Goal: Task Accomplishment & Management: Use online tool/utility

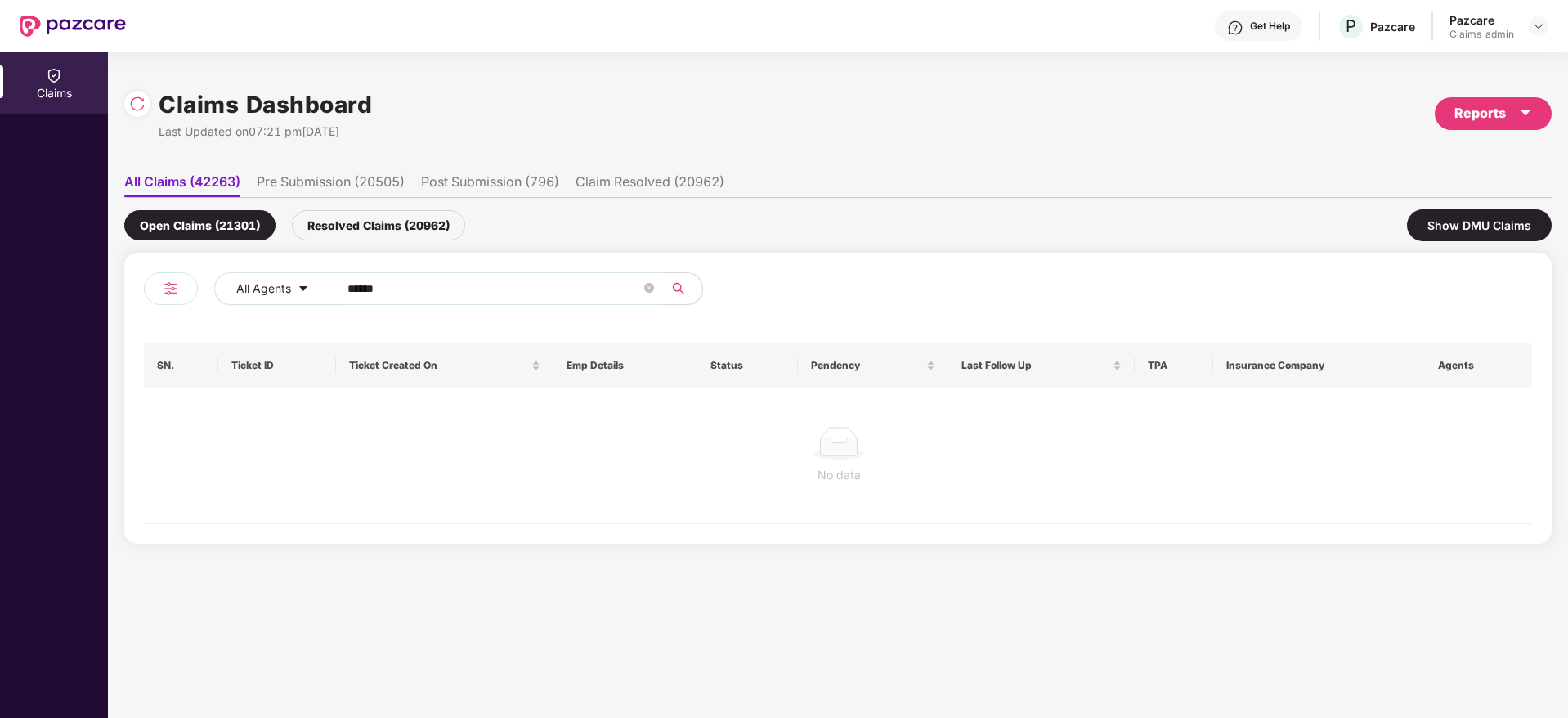
scroll to position [0, 2]
click at [1540, 22] on img at bounding box center [1538, 26] width 14 height 13
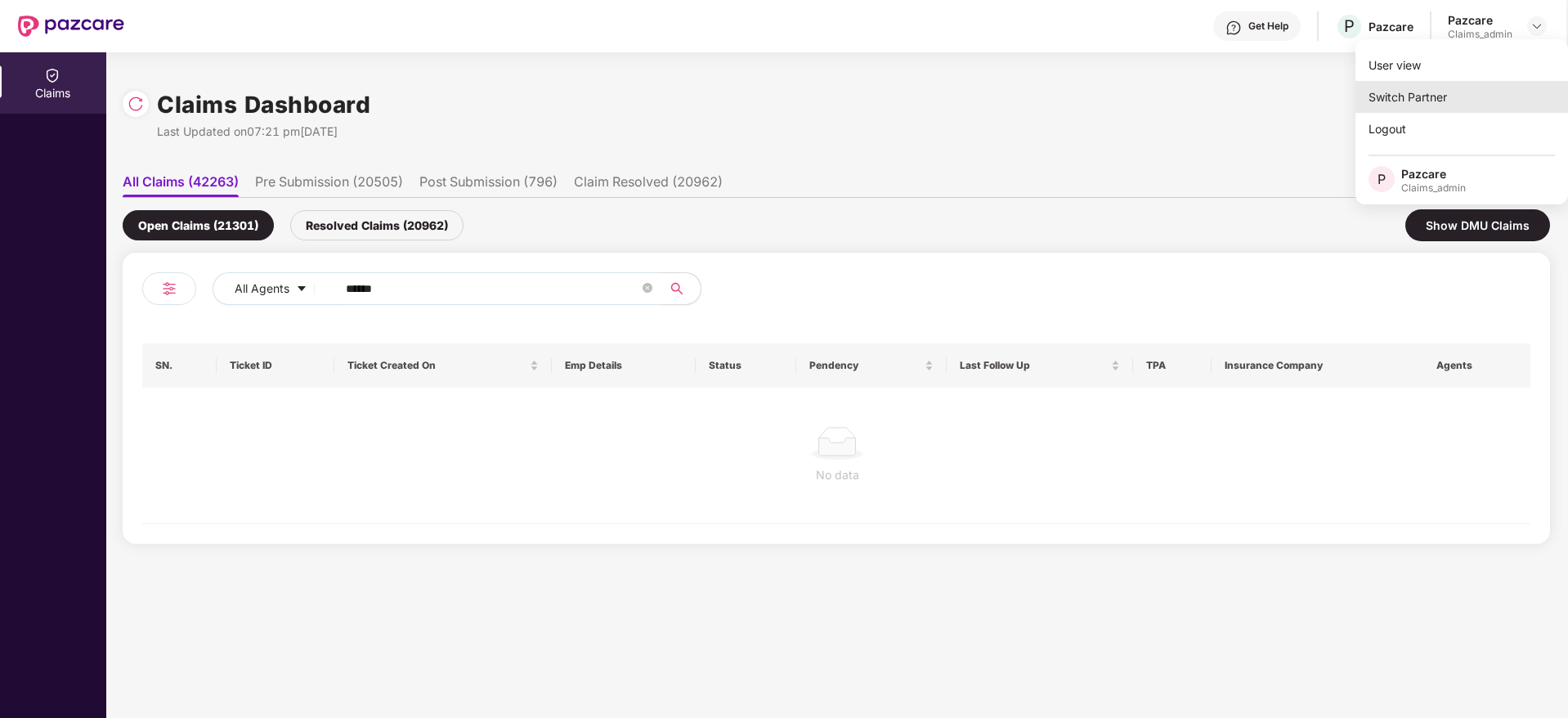
click at [1459, 92] on div "Switch Partner" at bounding box center [1462, 96] width 212 height 31
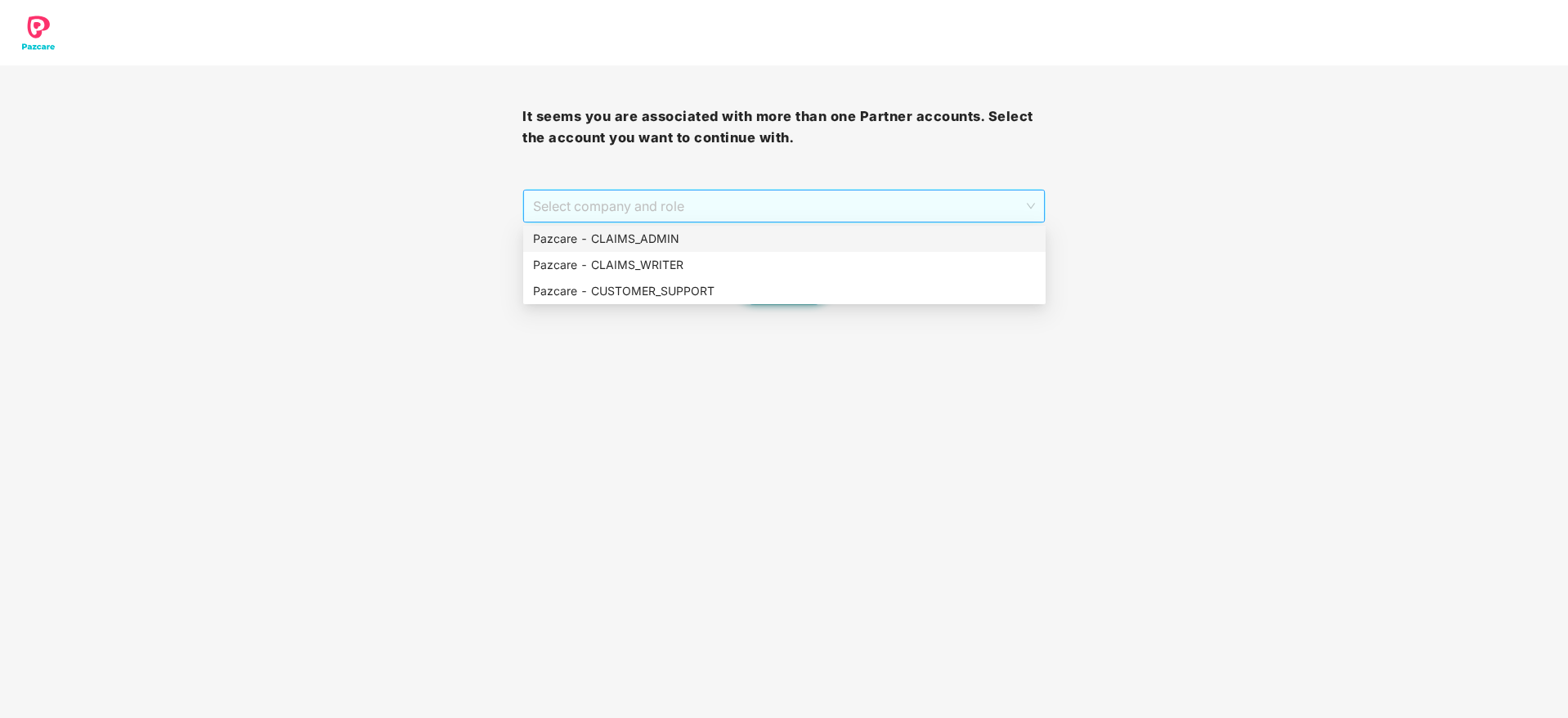
click at [868, 207] on span "Select company and role" at bounding box center [783, 206] width 501 height 31
click at [789, 300] on div "Pazcare - CUSTOMER_SUPPORT" at bounding box center [784, 291] width 522 height 26
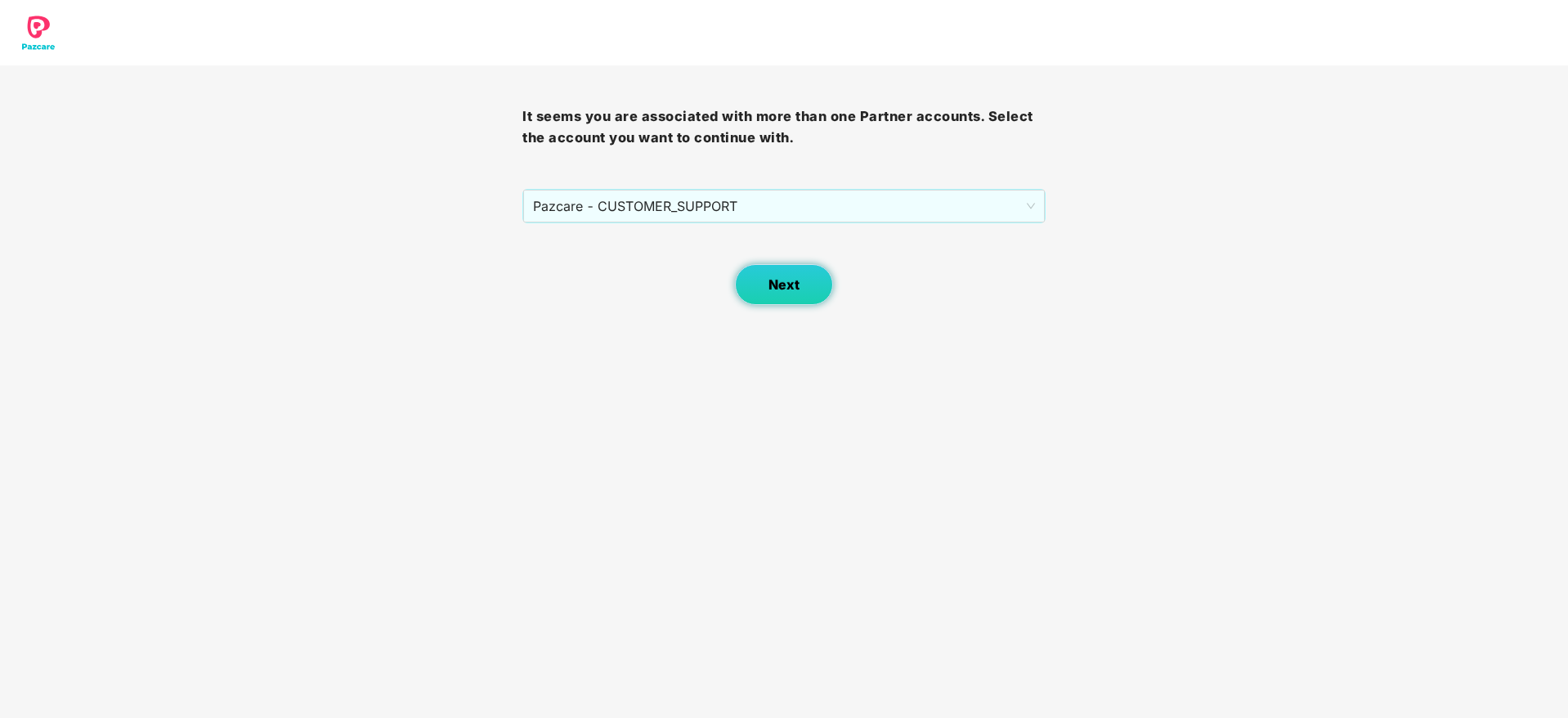
click at [774, 291] on span "Next" at bounding box center [784, 284] width 32 height 15
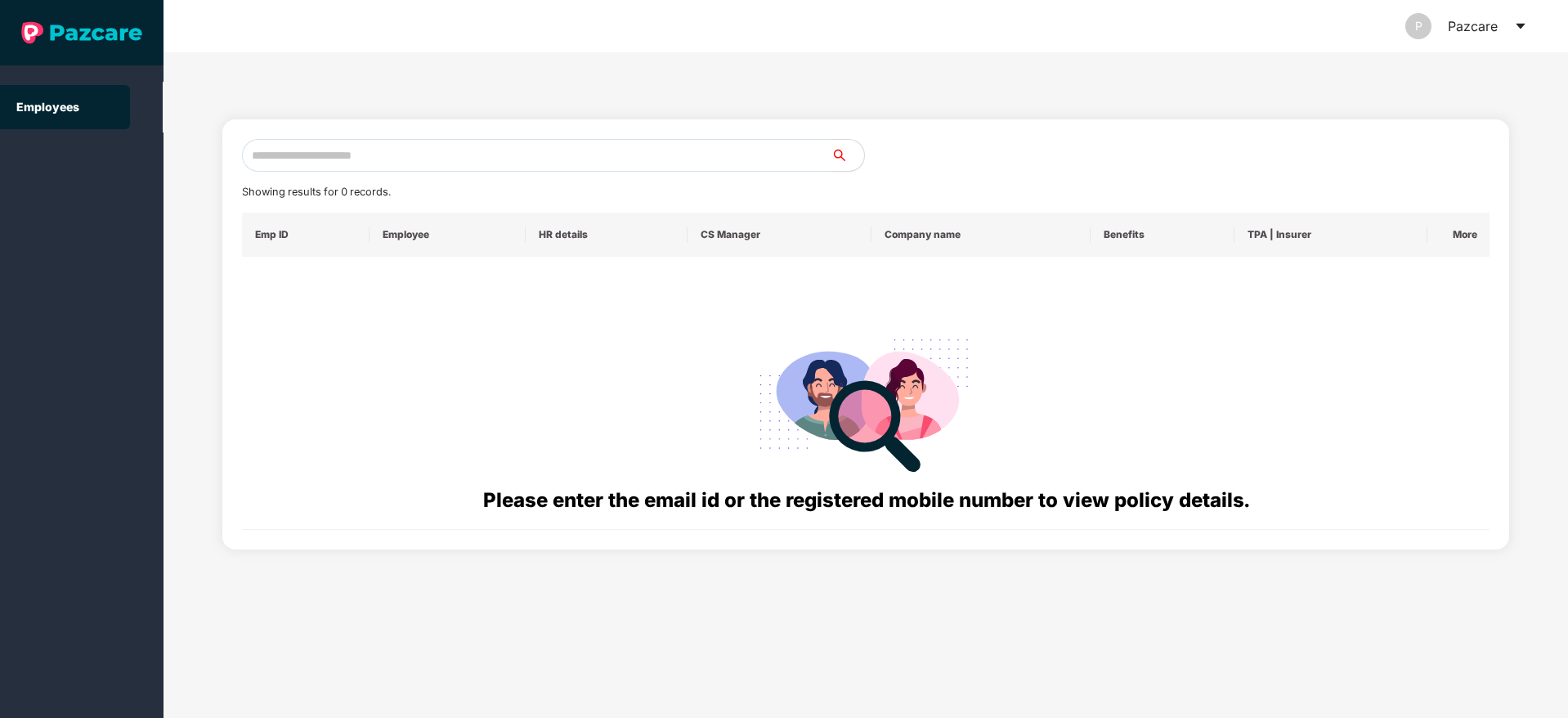
click at [557, 160] on input "text" at bounding box center [536, 155] width 590 height 32
paste input "**********"
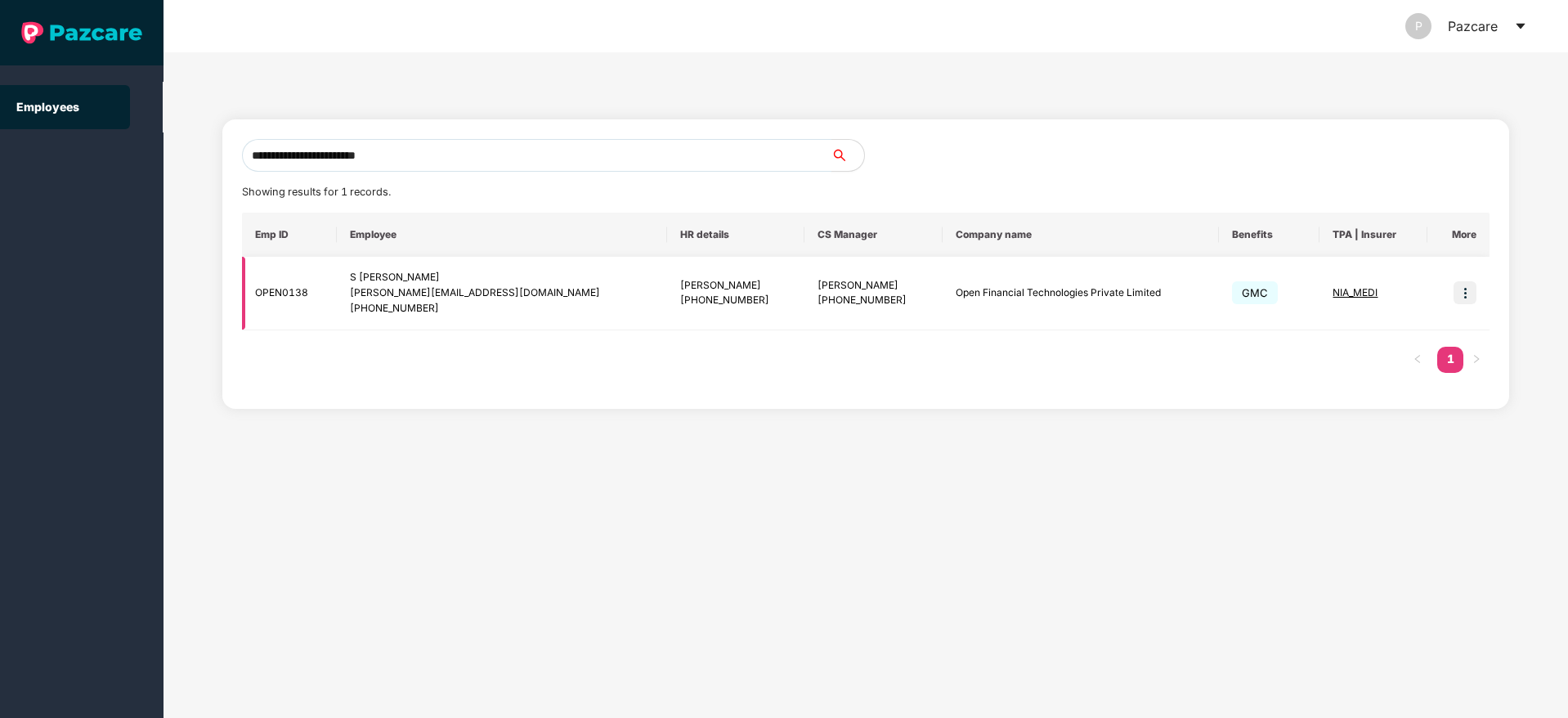
type input "**********"
click at [1464, 290] on img at bounding box center [1464, 292] width 23 height 22
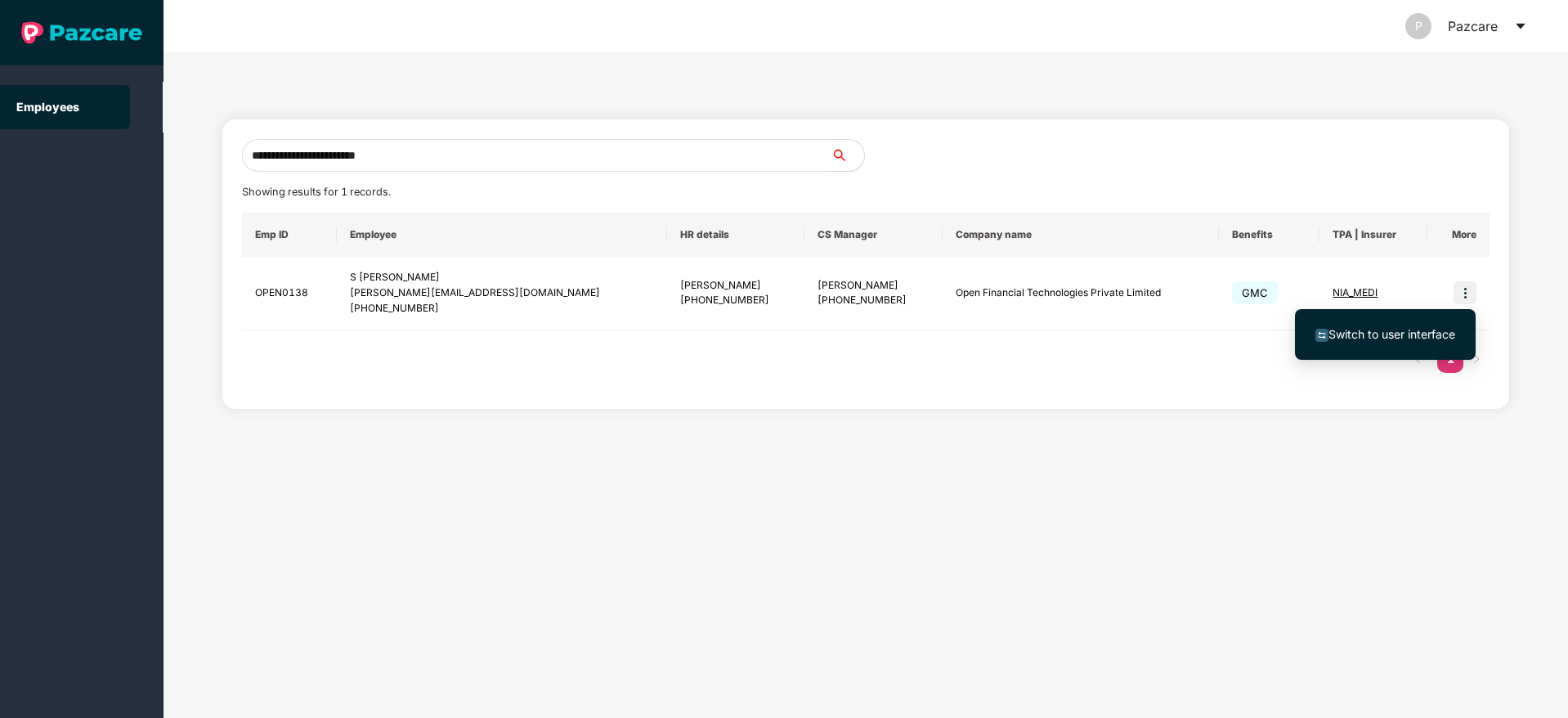
click at [1362, 343] on li "Switch to user interface" at bounding box center [1385, 334] width 181 height 34
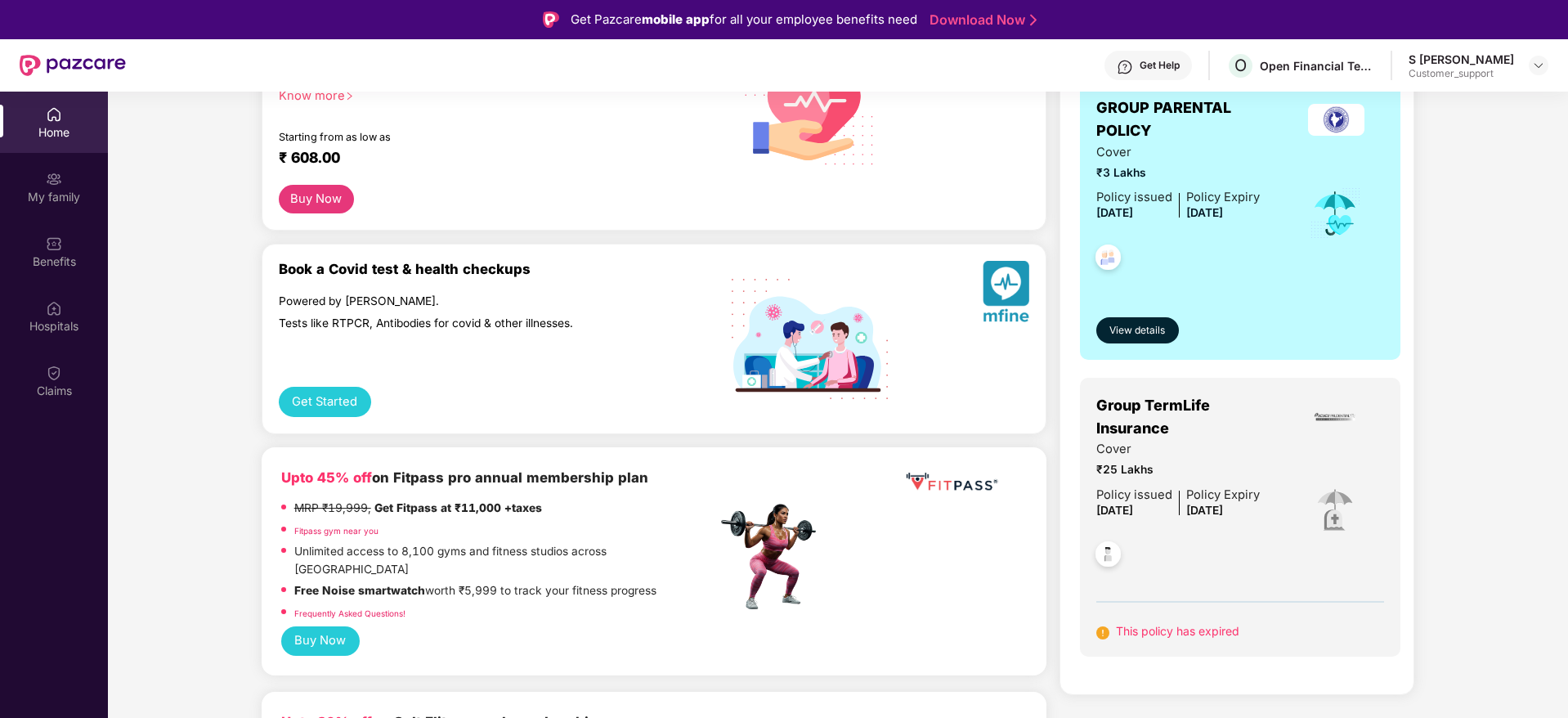
scroll to position [490, 0]
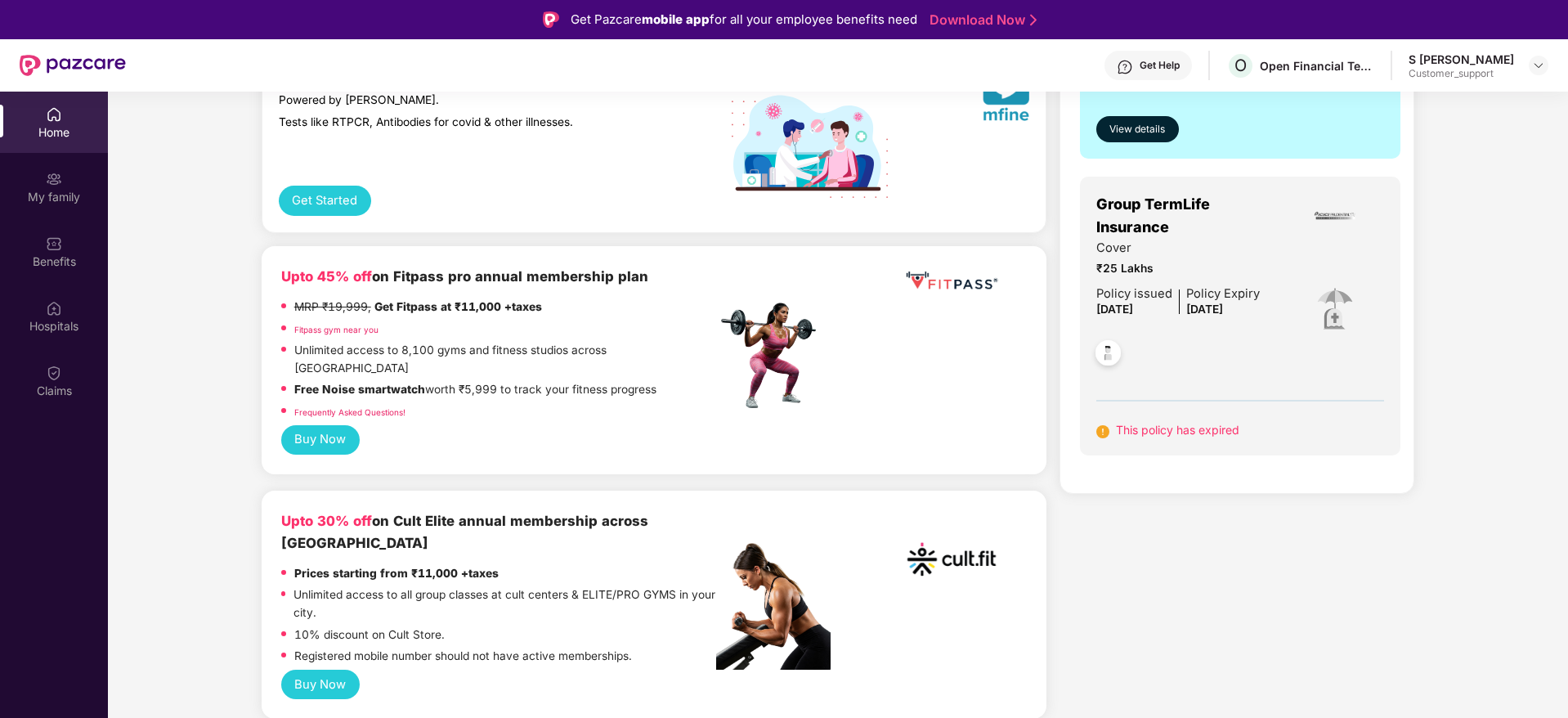
click at [1434, 289] on div "Company benefits GROUP PARENTAL POLICY Cover ₹3 Lakhs Policy issued [DATE] Poli…" at bounding box center [1237, 159] width 426 height 667
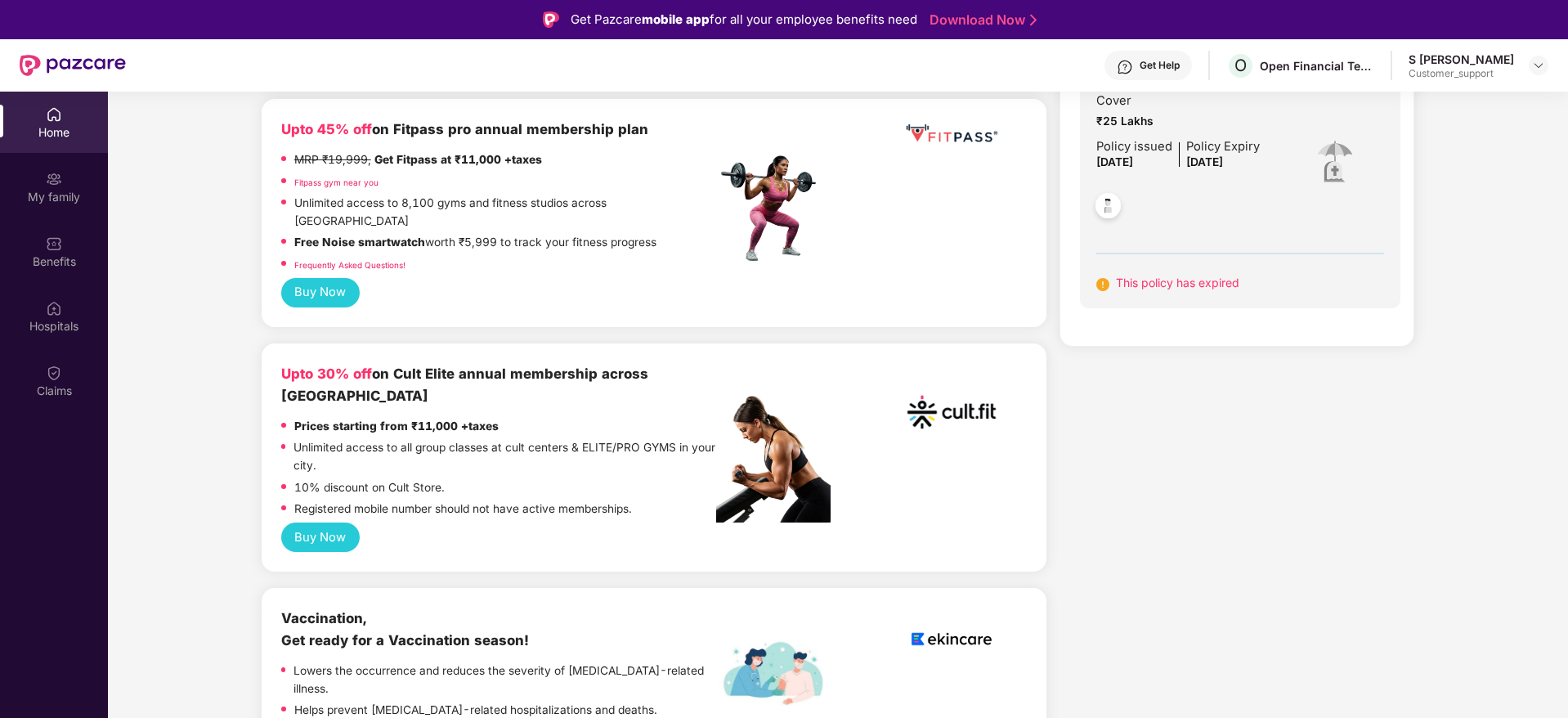
scroll to position [687, 0]
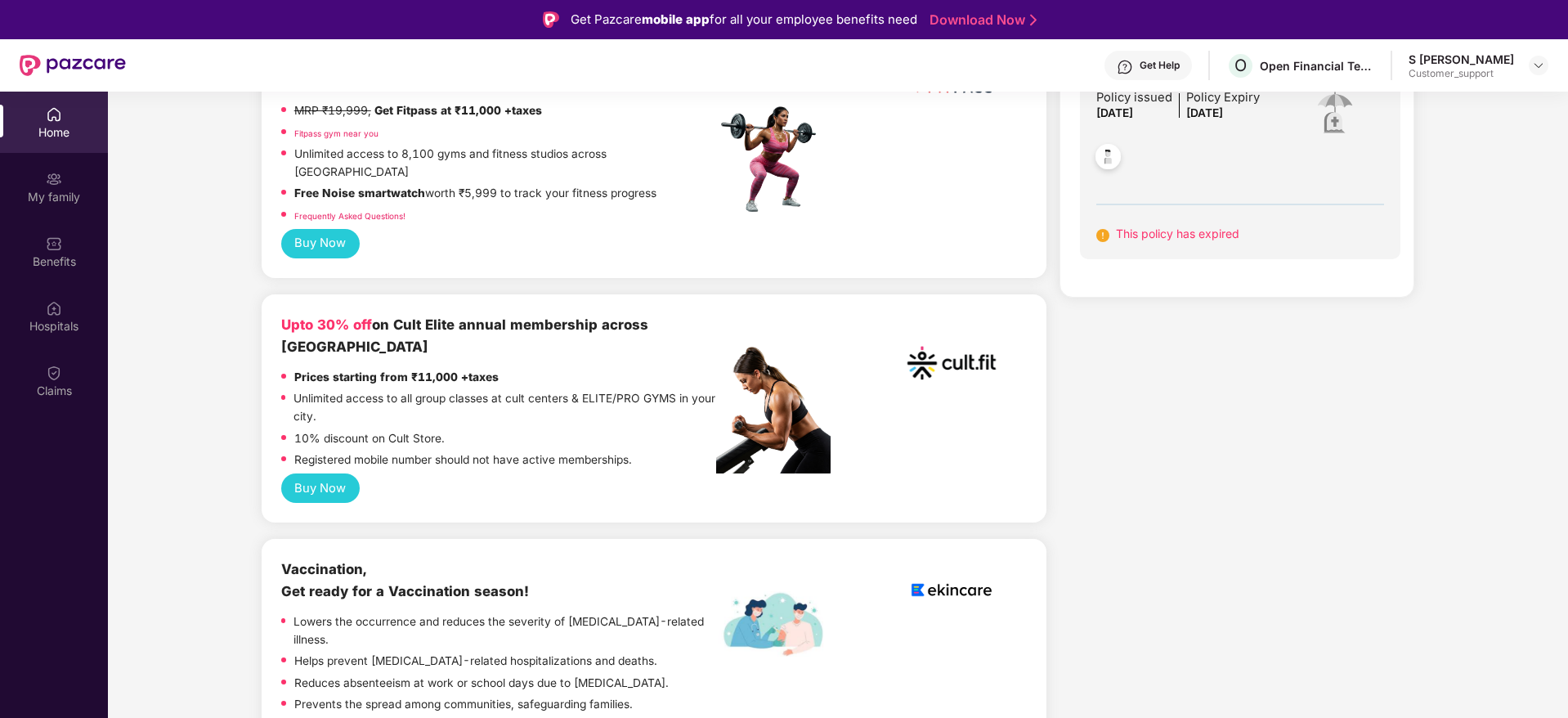
click at [41, 283] on div "Home My family Benefits Hospitals Claims" at bounding box center [54, 253] width 108 height 323
click at [50, 237] on img at bounding box center [54, 244] width 16 height 16
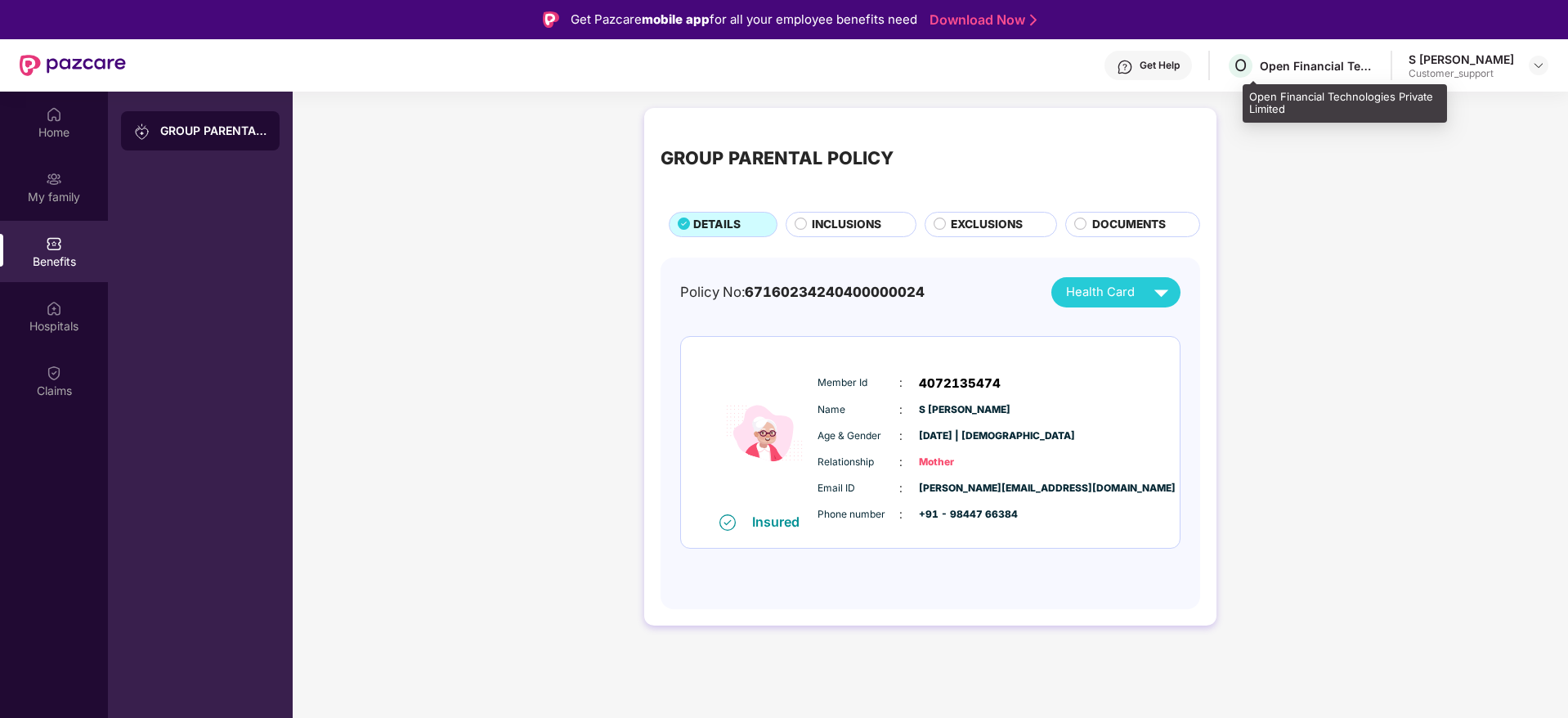
click at [1325, 69] on div "Open Financial Technologies Private Limited" at bounding box center [1317, 65] width 114 height 15
